Goal: Task Accomplishment & Management: Complete application form

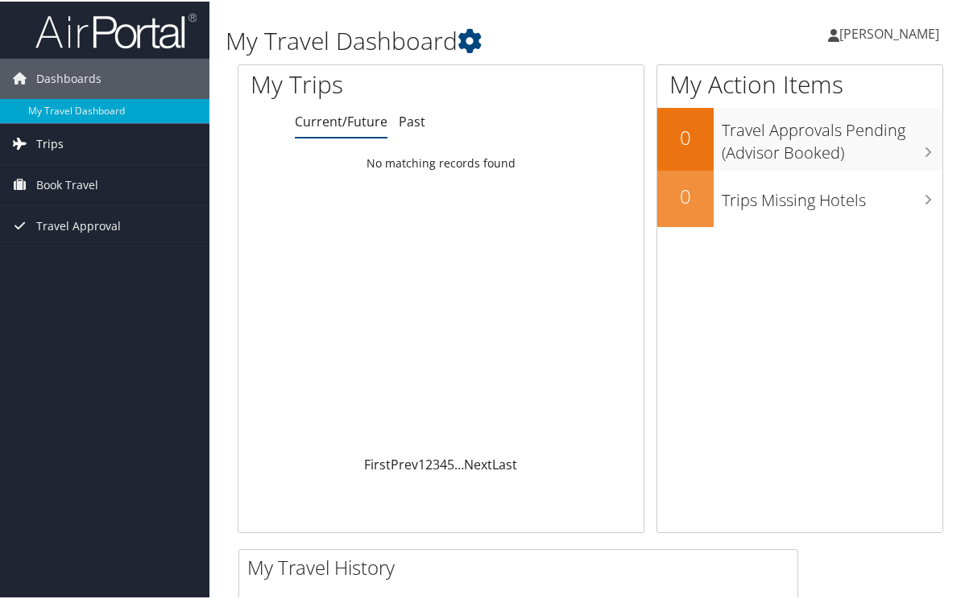
click at [52, 137] on span "Trips" at bounding box center [49, 142] width 27 height 40
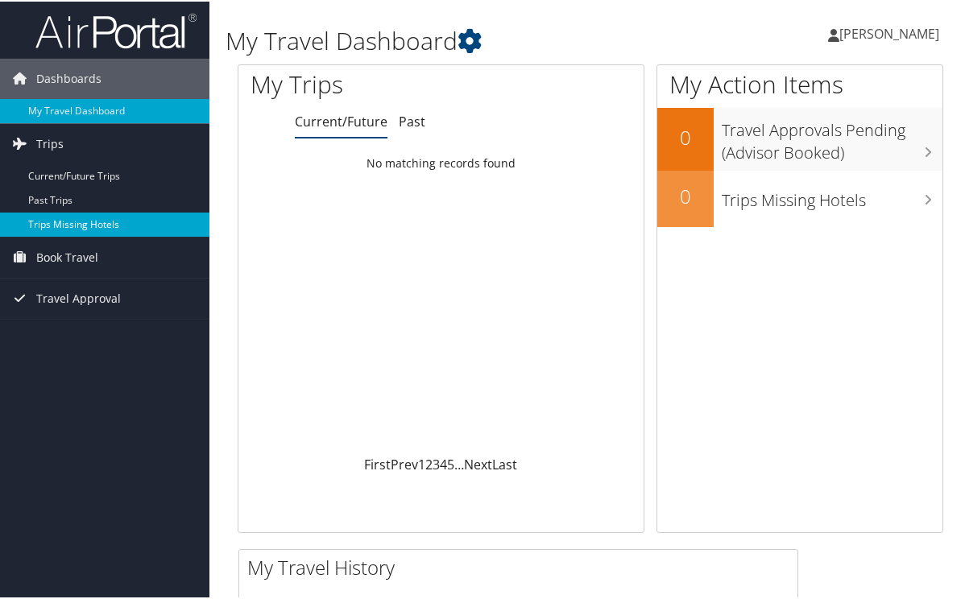
click at [67, 222] on link "Trips Missing Hotels" at bounding box center [104, 223] width 209 height 24
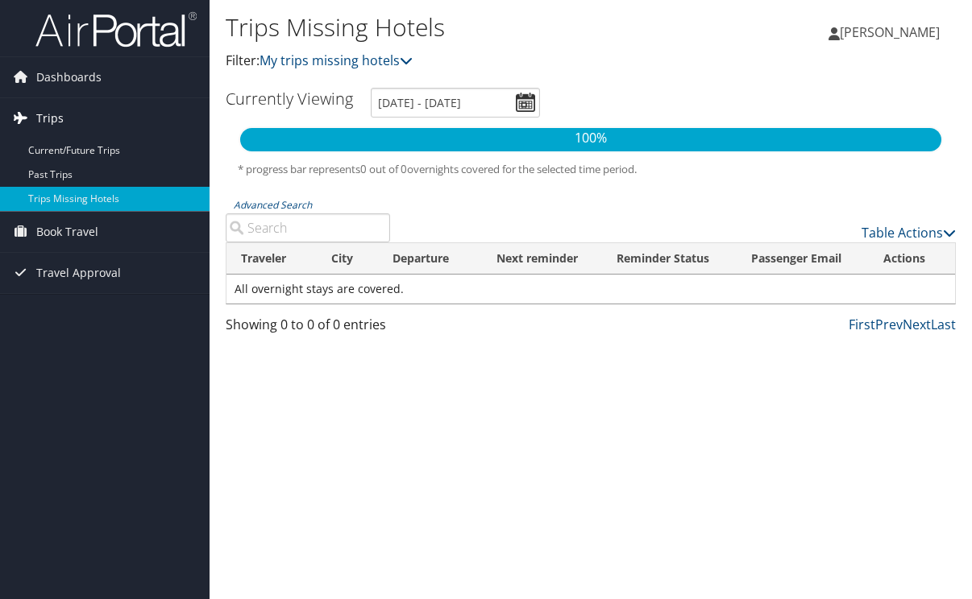
click at [46, 117] on span "Trips" at bounding box center [49, 118] width 27 height 40
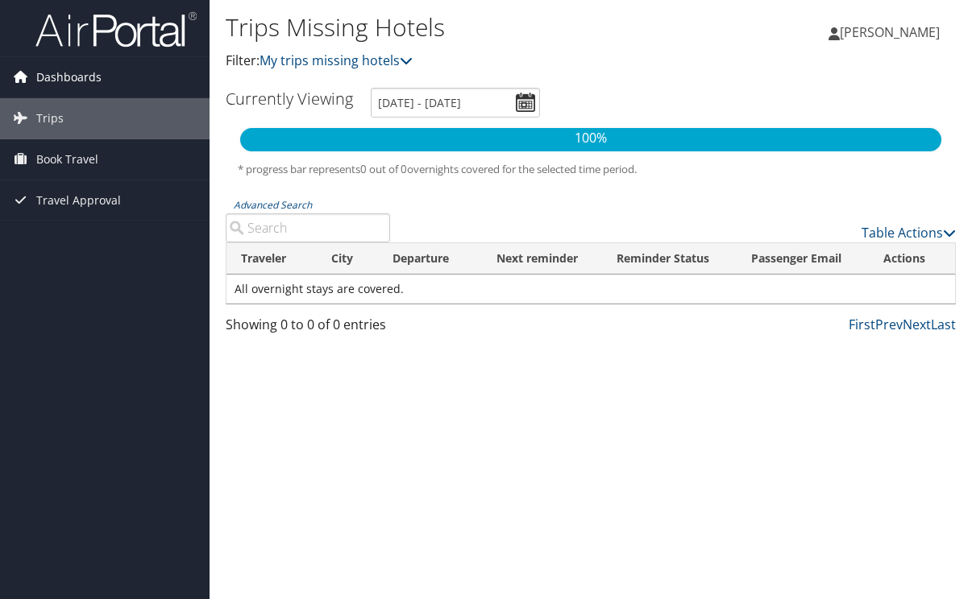
click at [89, 77] on span "Dashboards" at bounding box center [68, 77] width 65 height 40
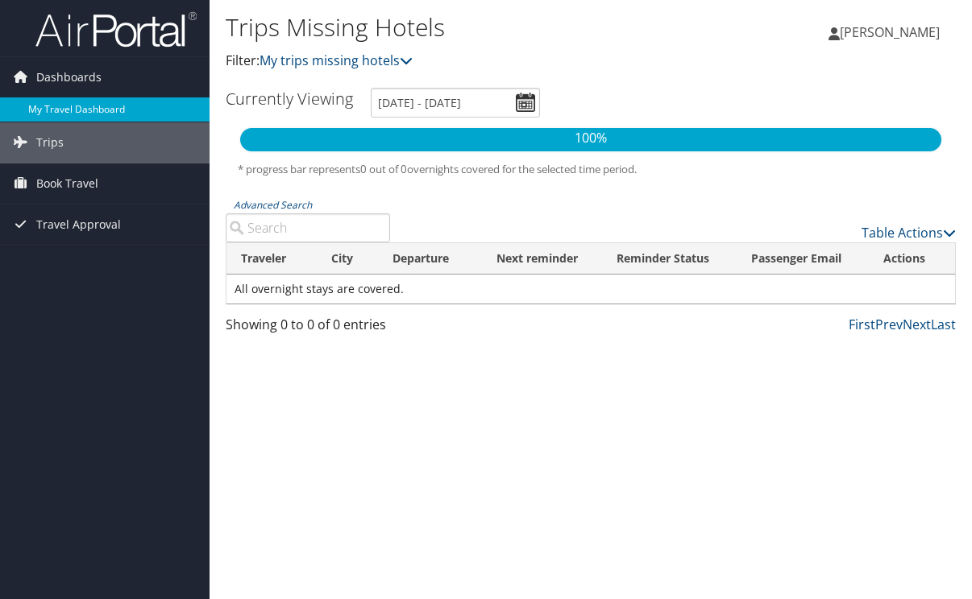
click at [89, 104] on link "My Travel Dashboard" at bounding box center [104, 109] width 209 height 24
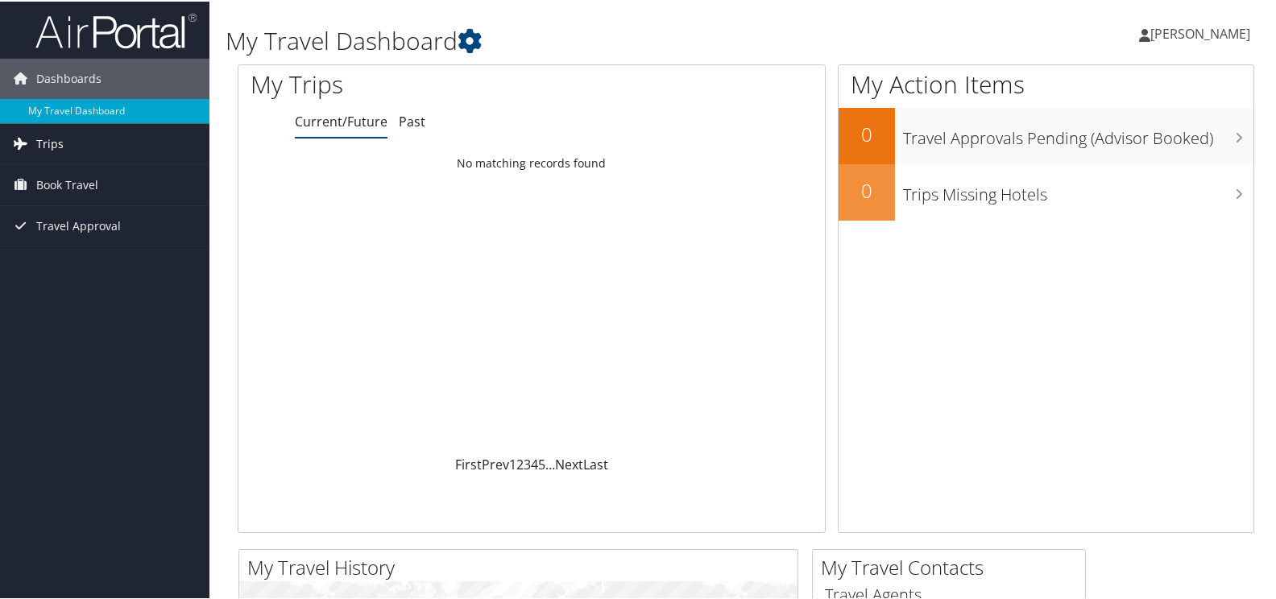
click at [52, 149] on span "Trips" at bounding box center [49, 142] width 27 height 40
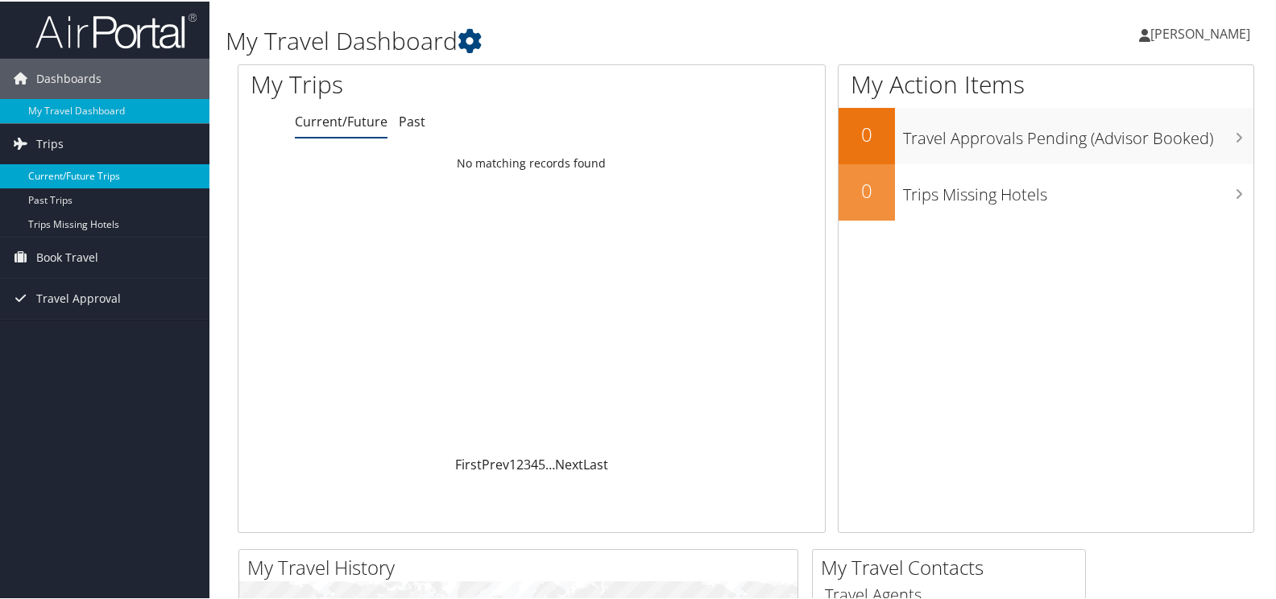
click at [62, 176] on link "Current/Future Trips" at bounding box center [104, 175] width 209 height 24
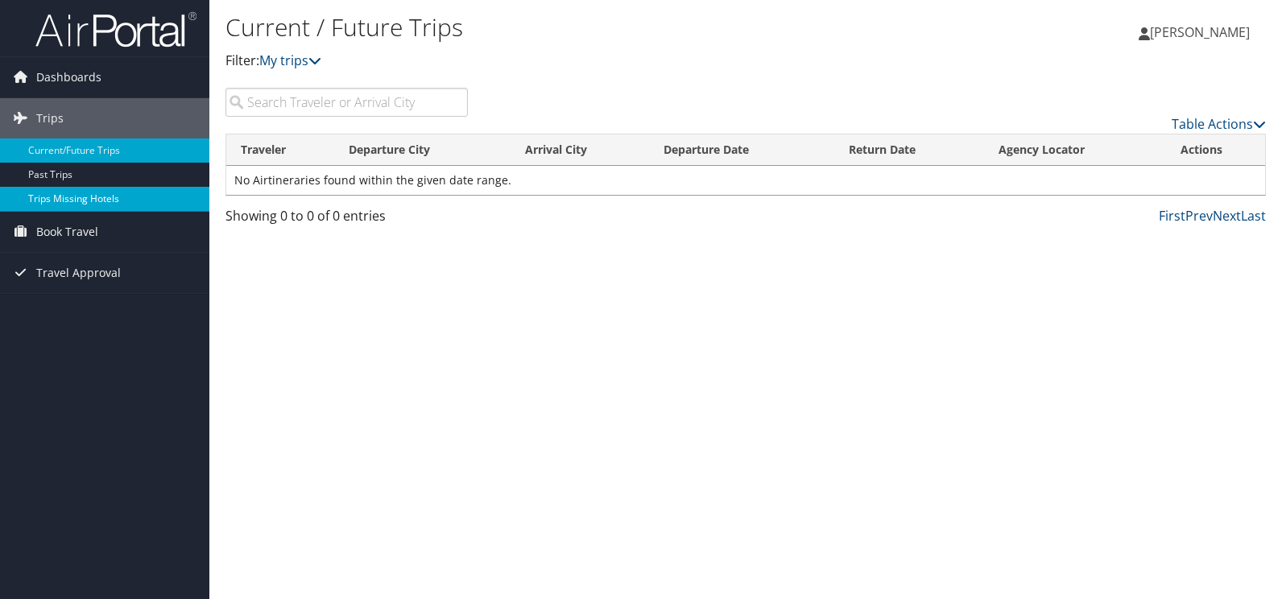
click at [93, 193] on link "Trips Missing Hotels" at bounding box center [104, 199] width 209 height 24
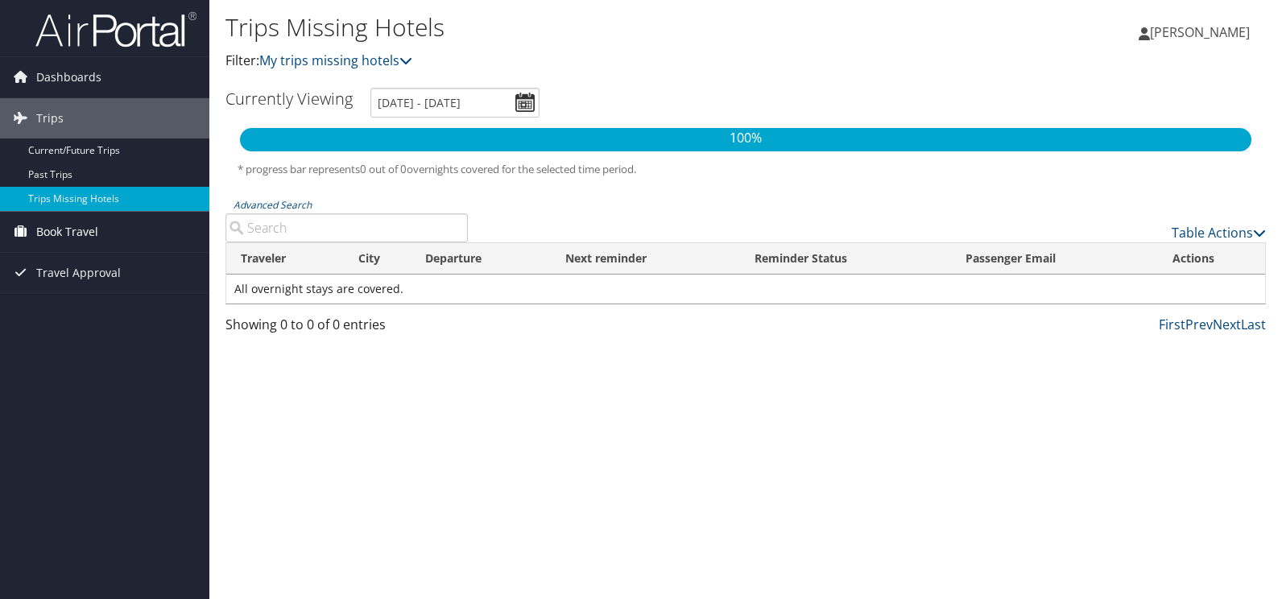
click at [54, 226] on span "Book Travel" at bounding box center [67, 232] width 62 height 40
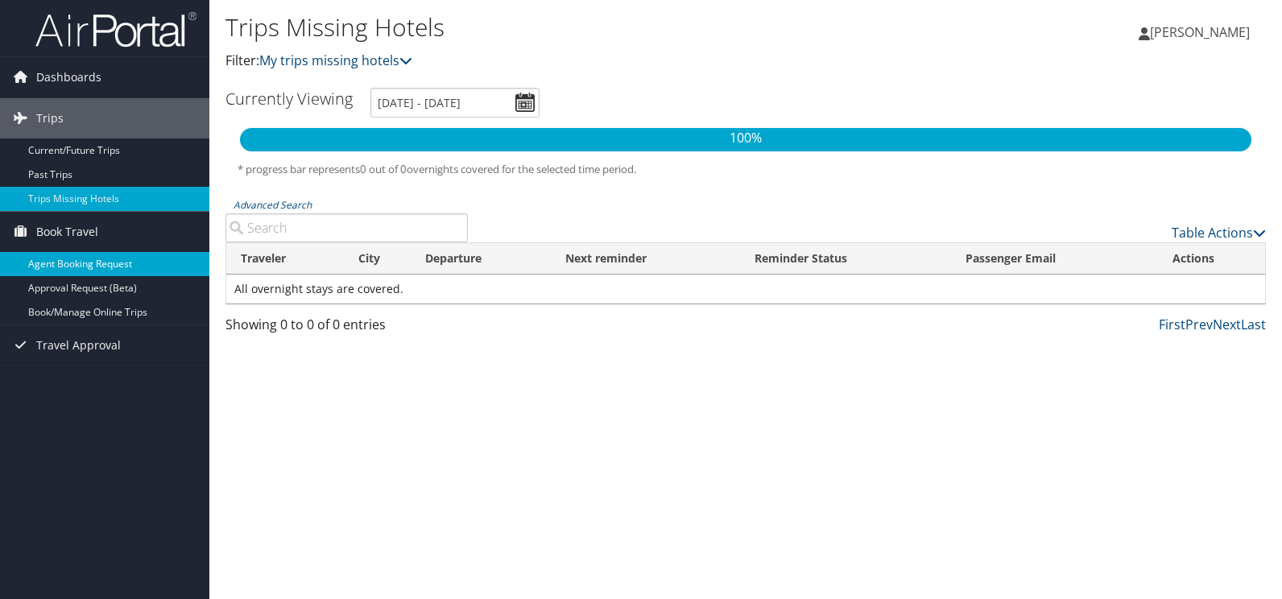
click at [79, 261] on link "Agent Booking Request" at bounding box center [104, 264] width 209 height 24
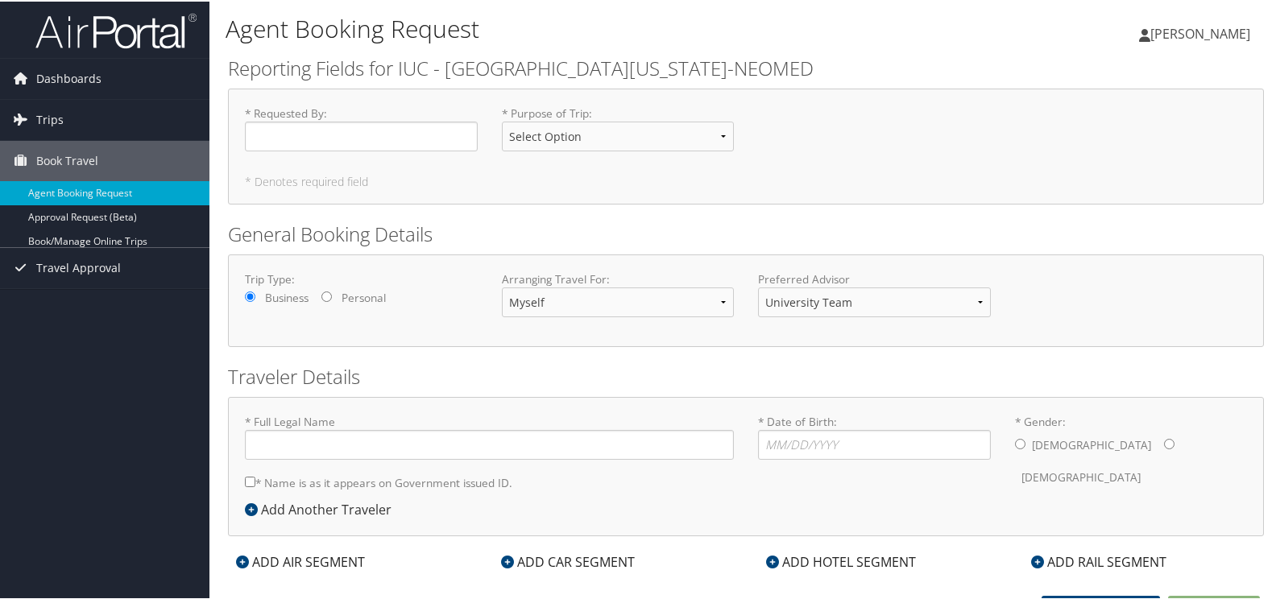
type input "[PERSON_NAME]"
select select "[DOMAIN_NAME][EMAIL_ADDRESS][DOMAIN_NAME]"
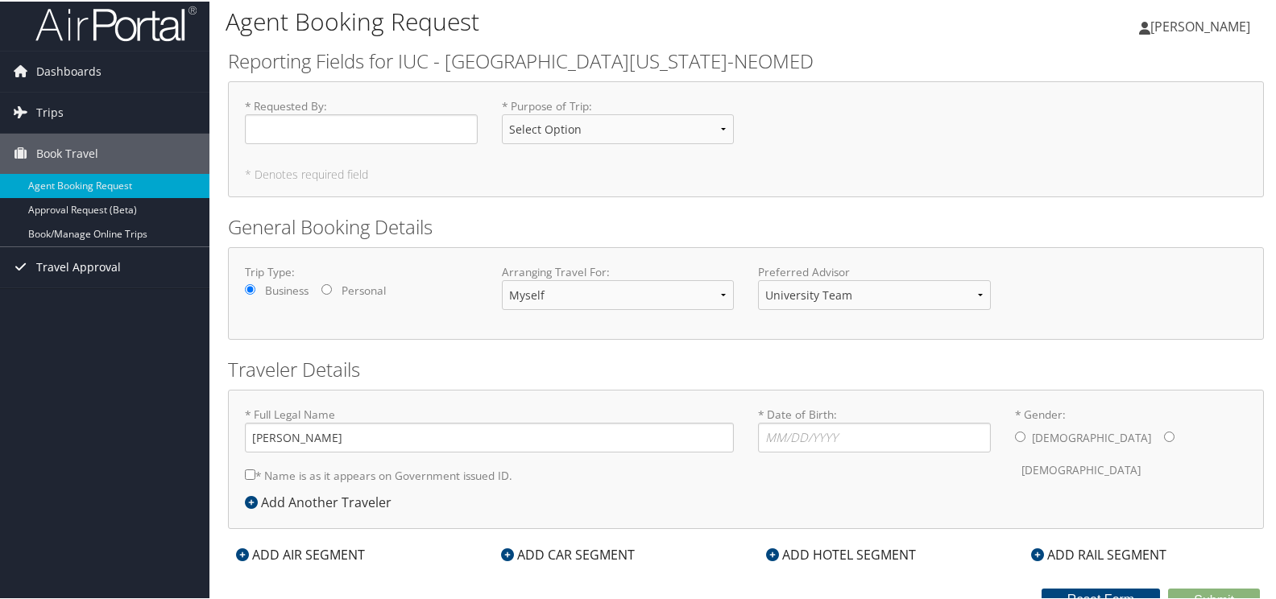
scroll to position [19, 0]
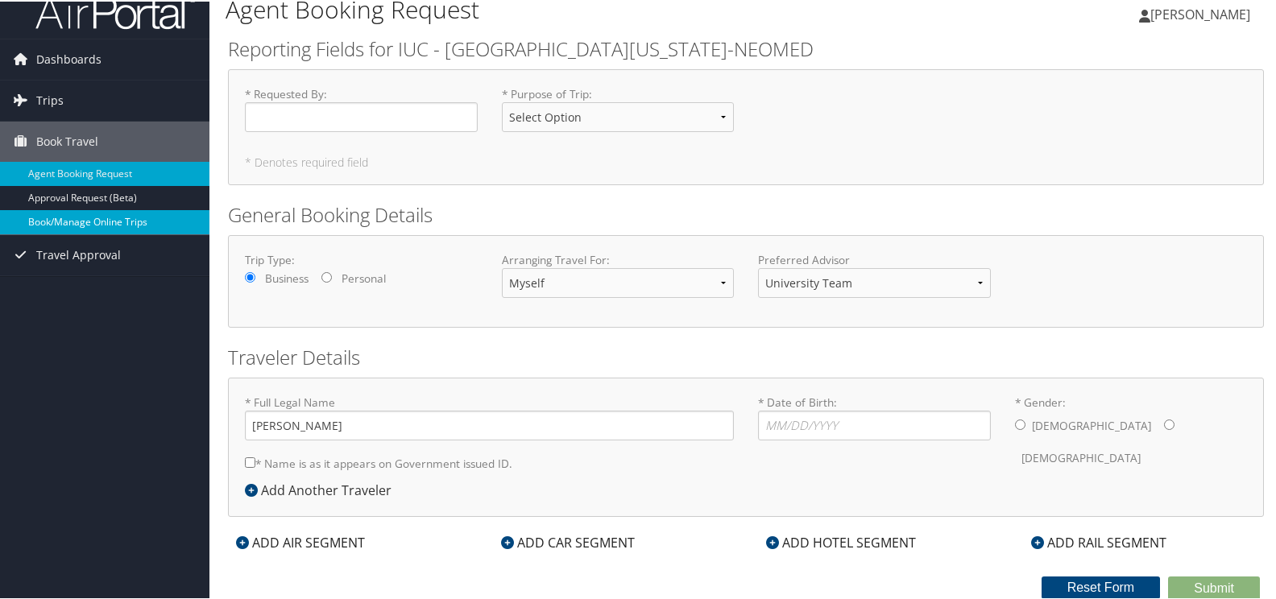
click at [77, 223] on link "Book/Manage Online Trips" at bounding box center [104, 221] width 209 height 24
